Goal: Task Accomplishment & Management: Use online tool/utility

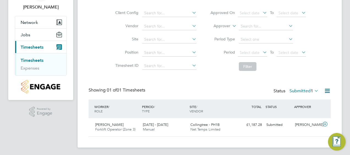
scroll to position [38, 0]
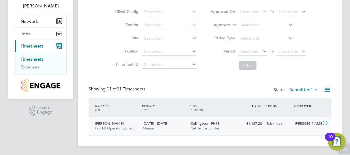
click at [327, 124] on icon at bounding box center [324, 123] width 7 height 4
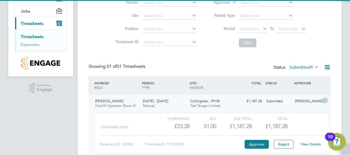
scroll to position [88, 0]
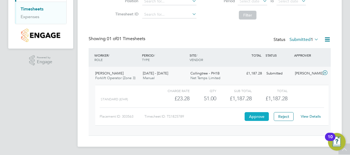
click at [264, 116] on button "Approve" at bounding box center [256, 116] width 24 height 9
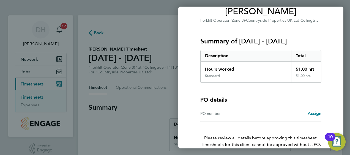
scroll to position [76, 0]
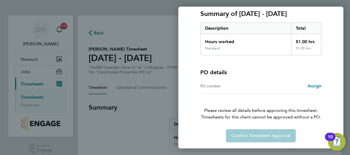
click at [123, 112] on div "Back Timesheet approval of [PERSON_NAME] Forklift Operator (Zone 3) · Countrysi…" at bounding box center [175, 77] width 350 height 155
